Goal: Task Accomplishment & Management: Use online tool/utility

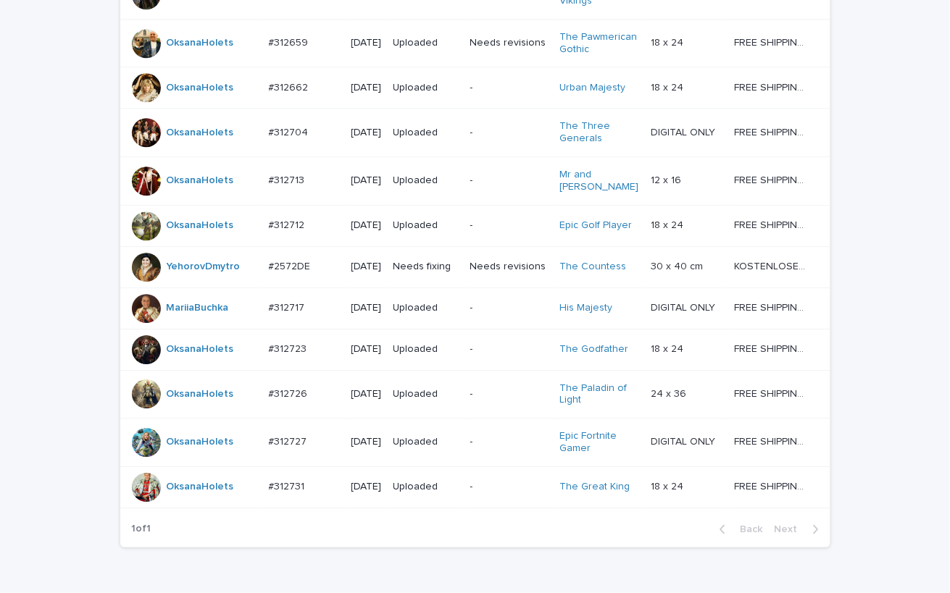
scroll to position [1239, 0]
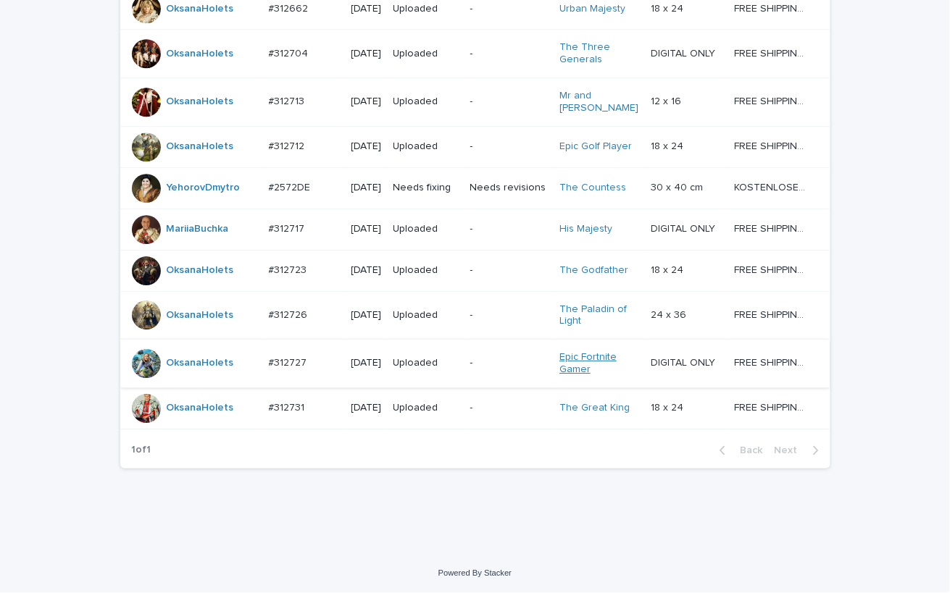
scroll to position [1239, 0]
